Goal: Navigation & Orientation: Find specific page/section

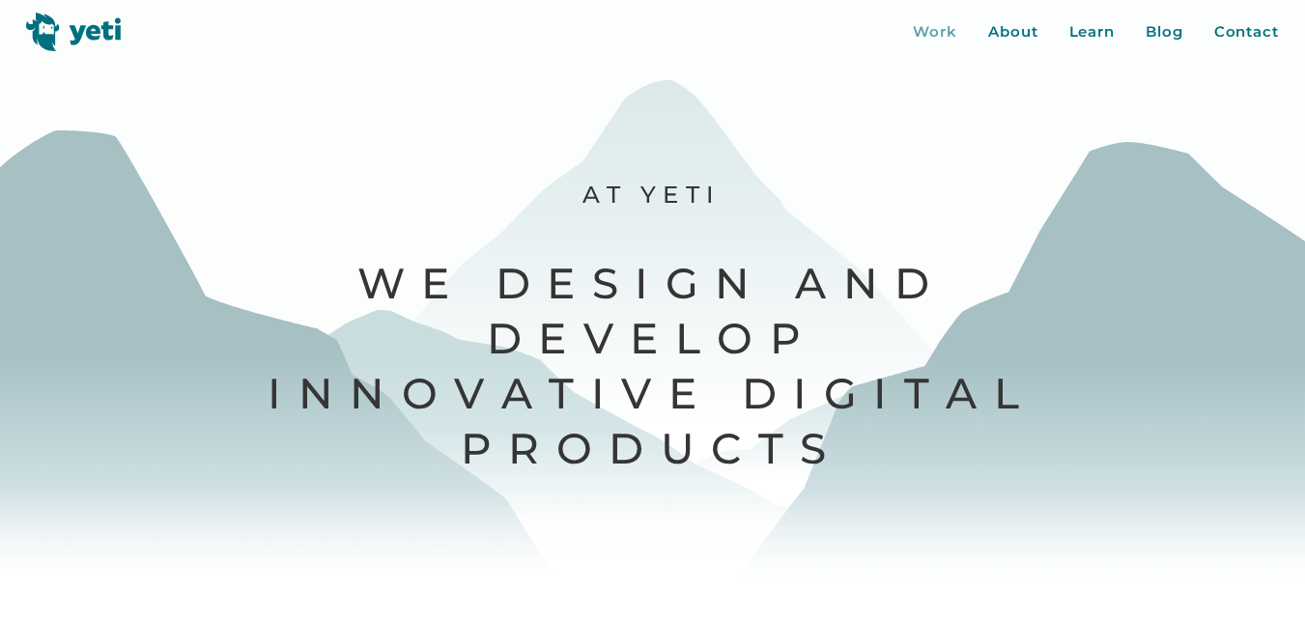
click at [947, 32] on div "Work" at bounding box center [935, 32] width 44 height 22
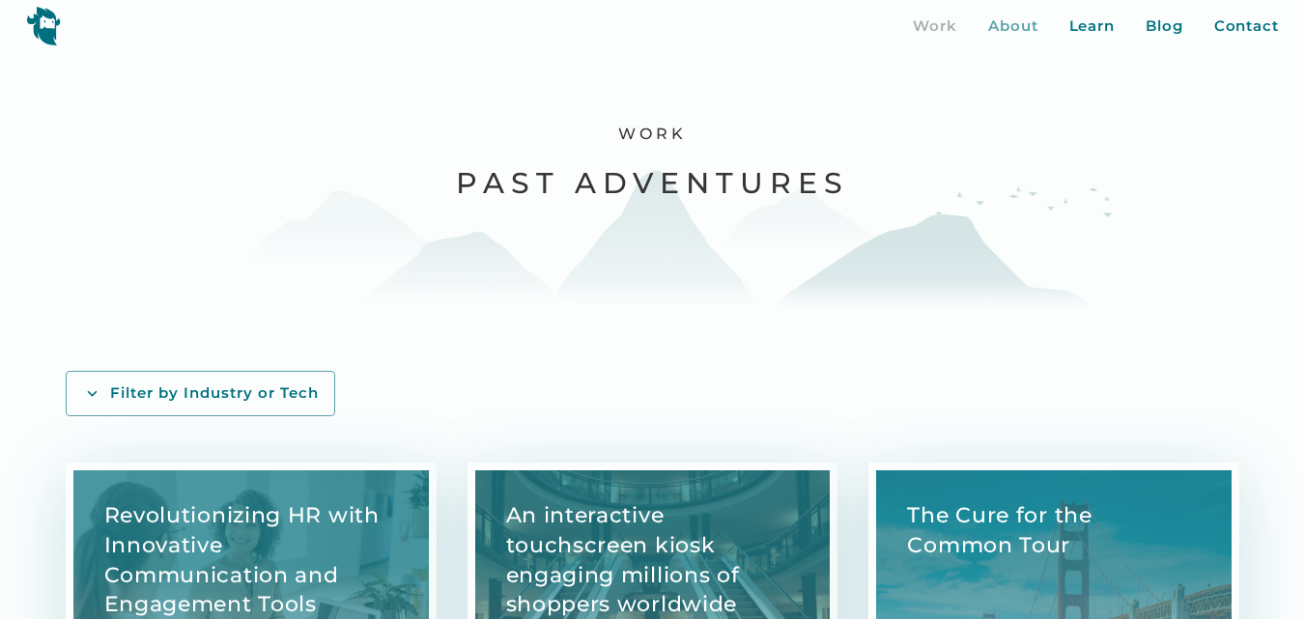
click at [1023, 20] on div "About" at bounding box center [1013, 26] width 50 height 22
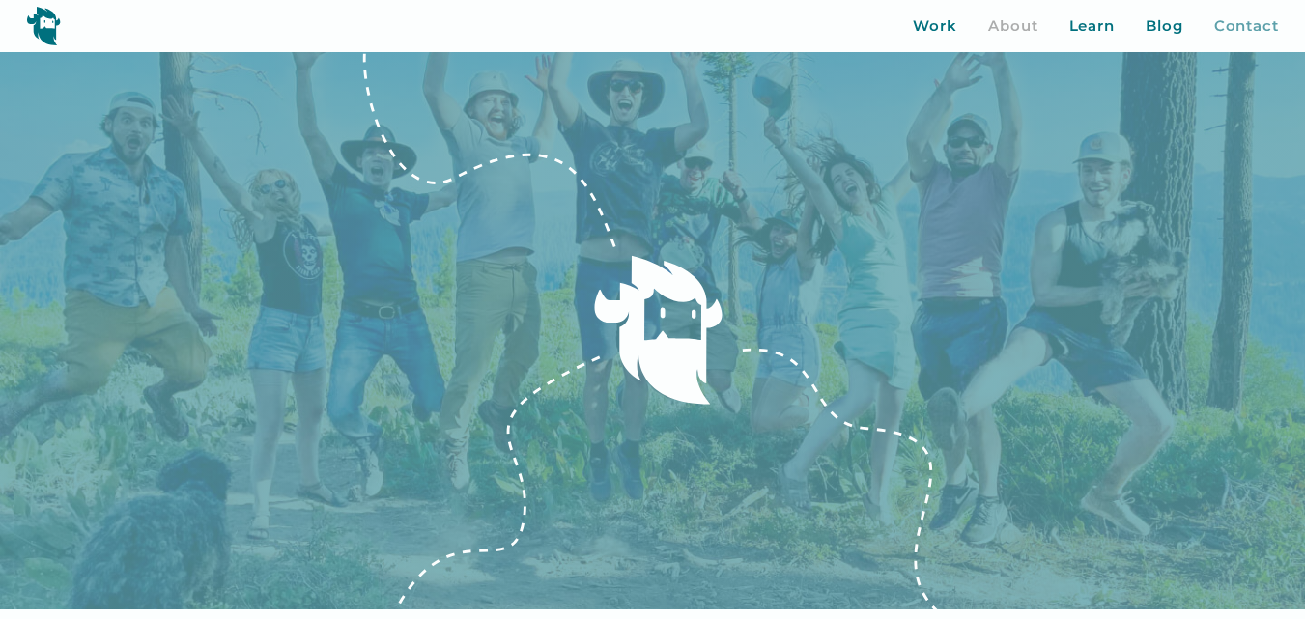
click at [1242, 27] on div "Contact" at bounding box center [1246, 26] width 65 height 22
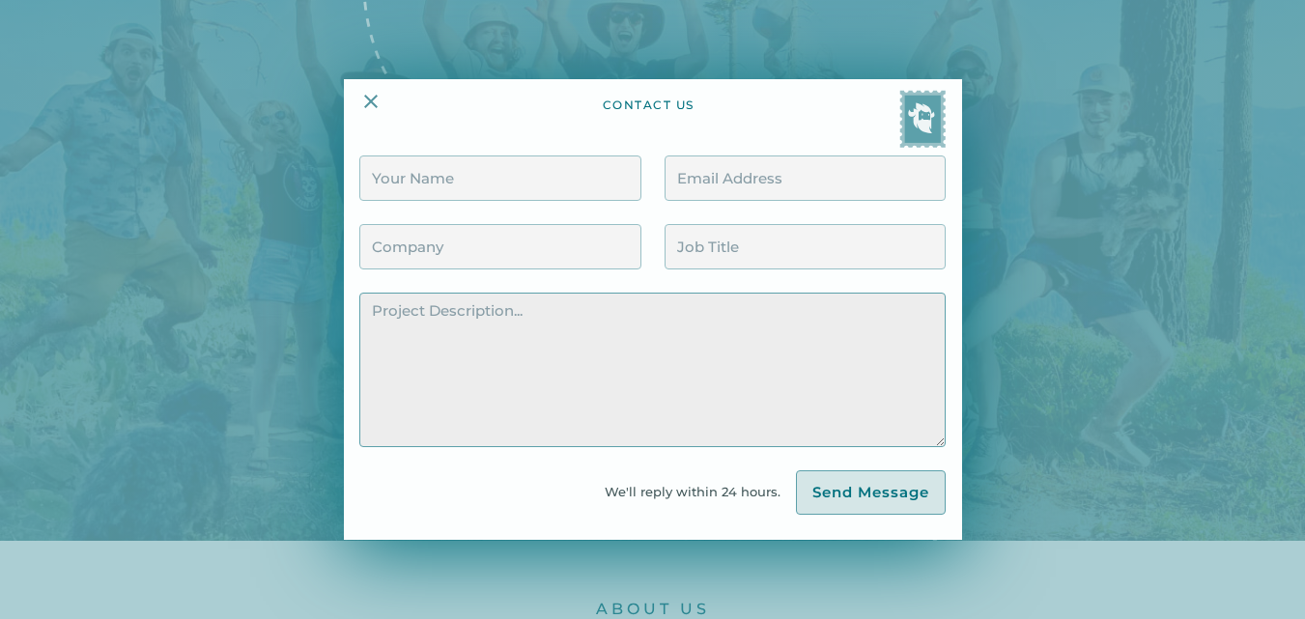
scroll to position [245, 0]
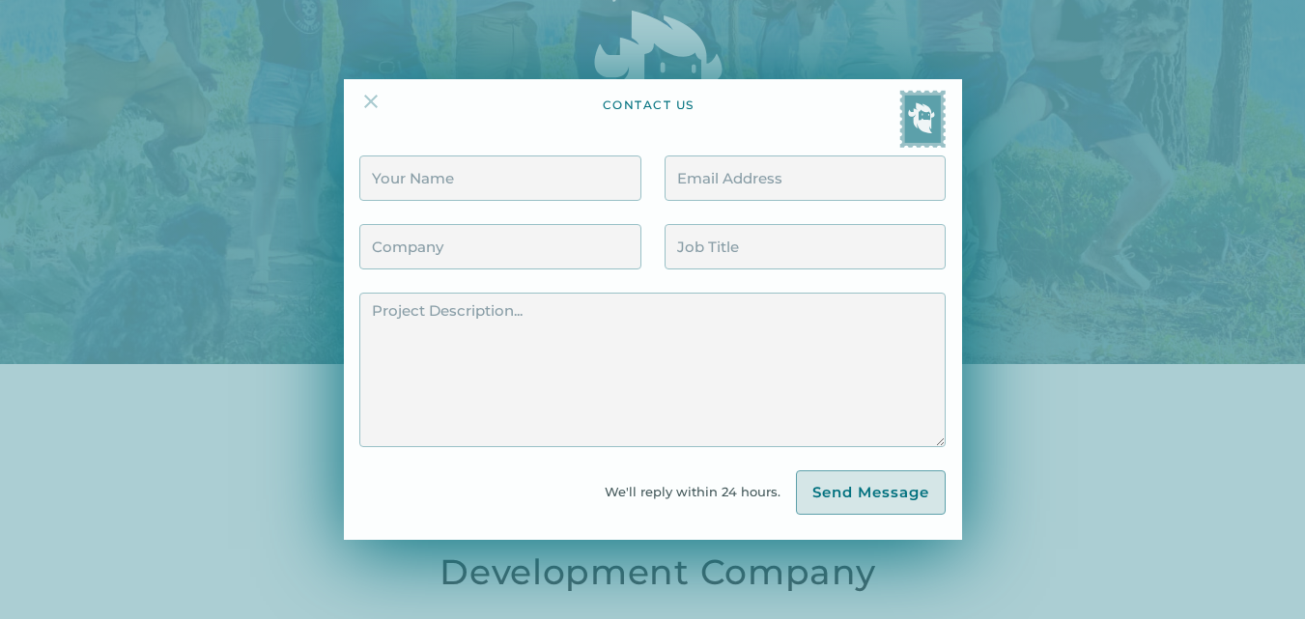
click at [370, 104] on img at bounding box center [370, 101] width 23 height 23
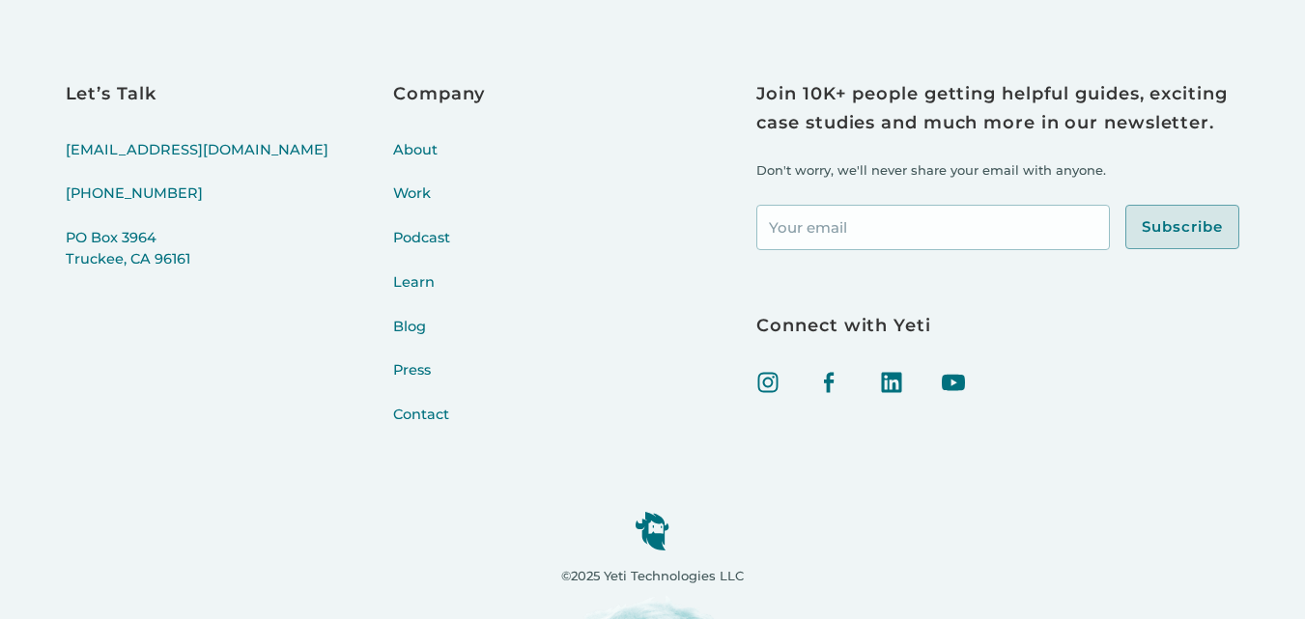
scroll to position [7621, 0]
